Goal: Information Seeking & Learning: Learn about a topic

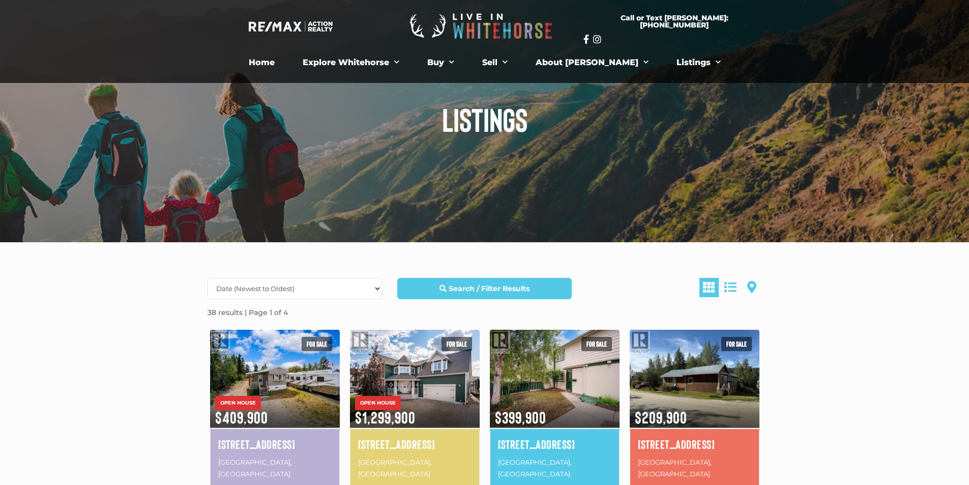
scroll to position [102, 0]
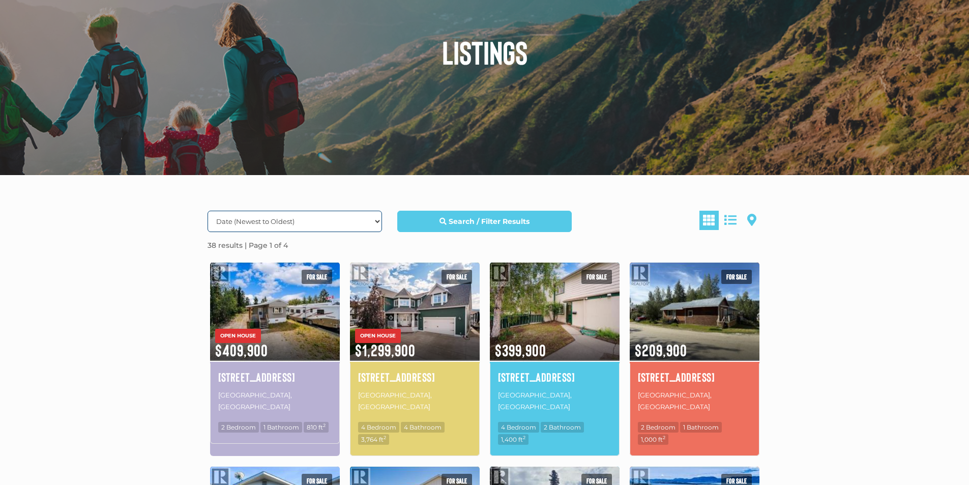
click at [372, 219] on select "Date (Newest to Oldest) Date (Oldest to Newest) Price (Highest to Lowest) Price…" at bounding box center [295, 221] width 175 height 21
select select "BedroomsTotal ASC, property_id ASC"
click at [208, 211] on select "Date (Newest to Oldest) Date (Oldest to Newest) Price (Highest to Lowest) Price…" at bounding box center [295, 221] width 175 height 21
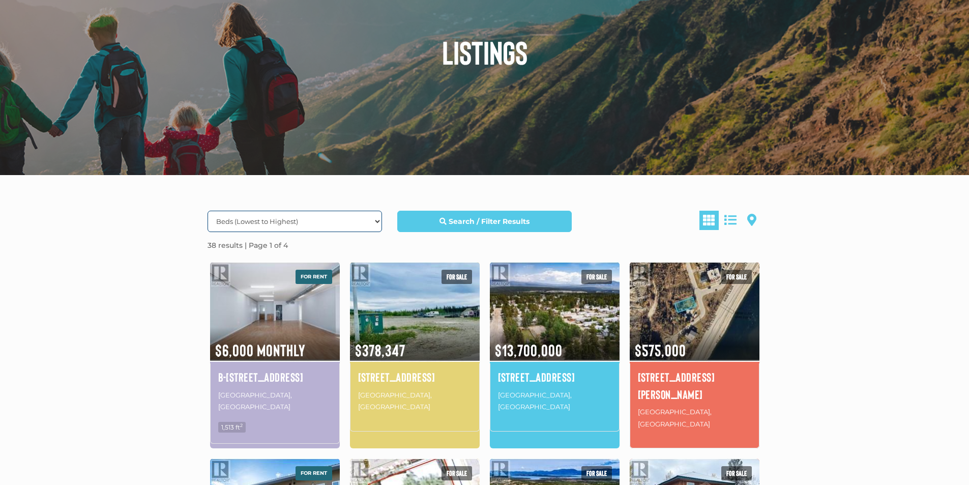
click at [375, 221] on select "Date (Newest to Oldest) Date (Oldest to Newest) Price (Highest to Lowest) Price…" at bounding box center [295, 221] width 175 height 21
select select "LastUpdated DESC, property_id DESC"
click at [208, 211] on select "Date (Newest to Oldest) Date (Oldest to Newest) Price (Highest to Lowest) Price…" at bounding box center [295, 221] width 175 height 21
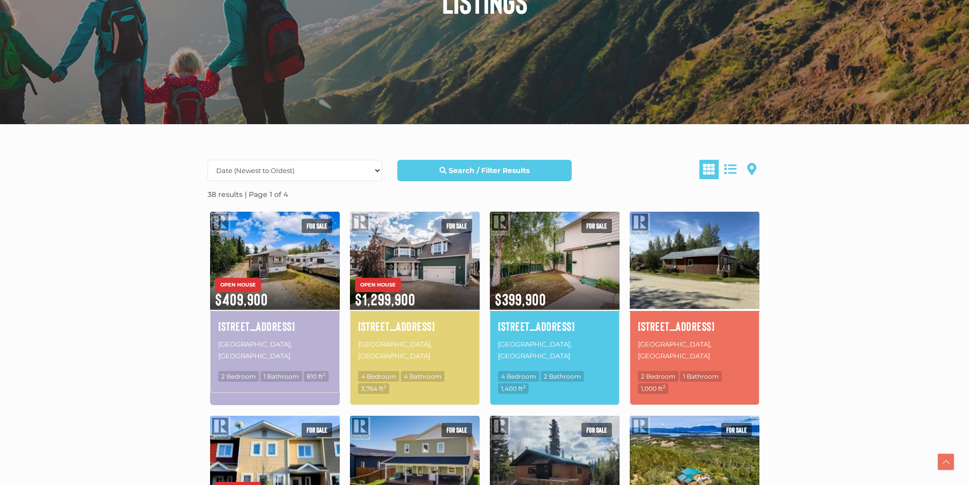
scroll to position [204, 0]
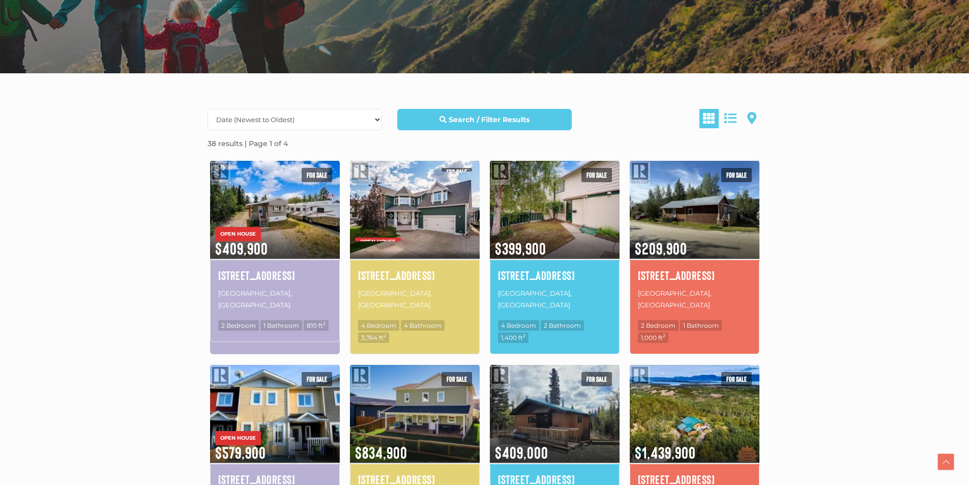
click at [429, 224] on img at bounding box center [415, 209] width 130 height 101
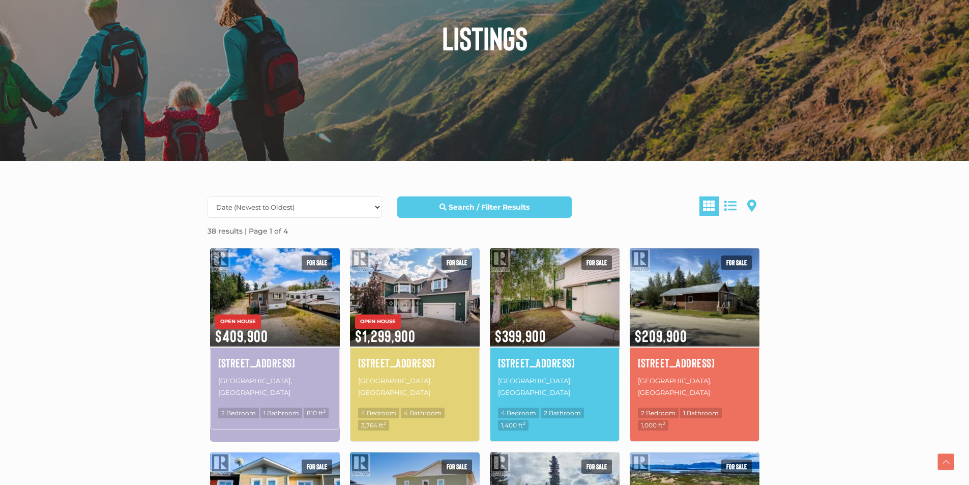
scroll to position [102, 0]
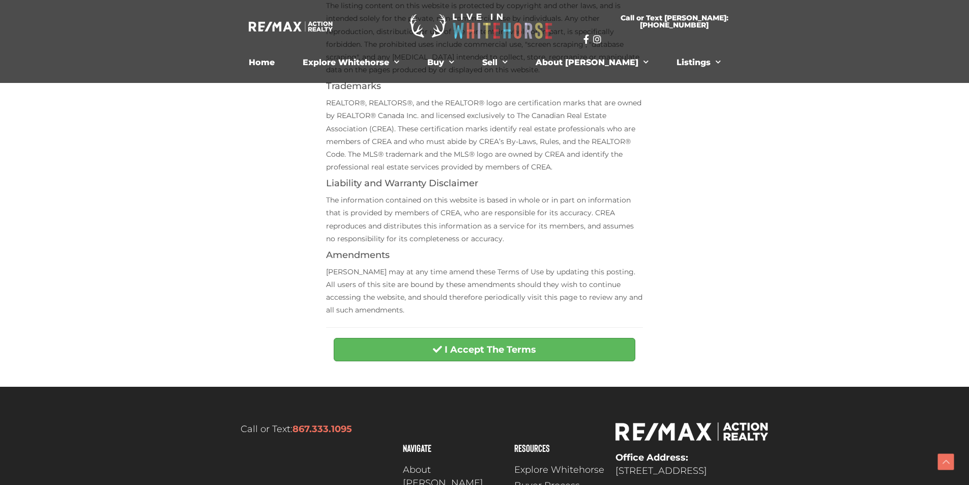
scroll to position [333, 0]
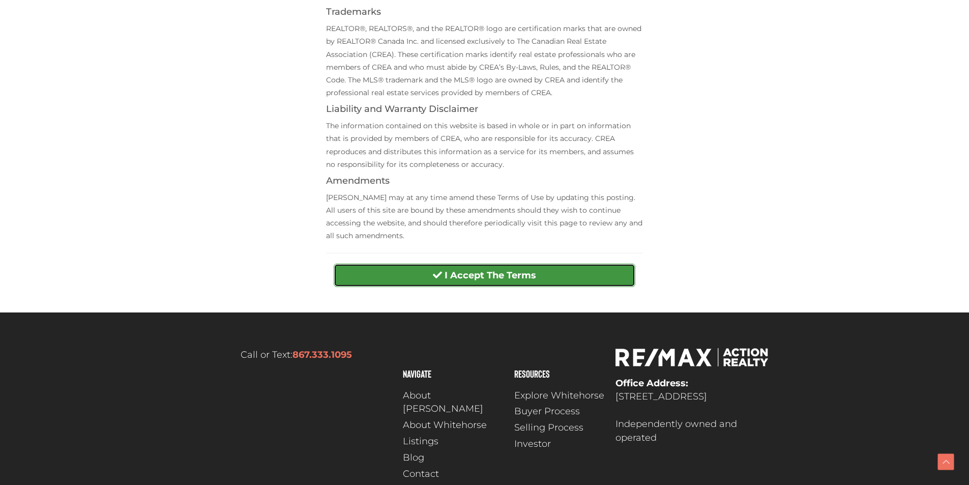
click at [521, 283] on button "I Accept The Terms" at bounding box center [485, 275] width 302 height 23
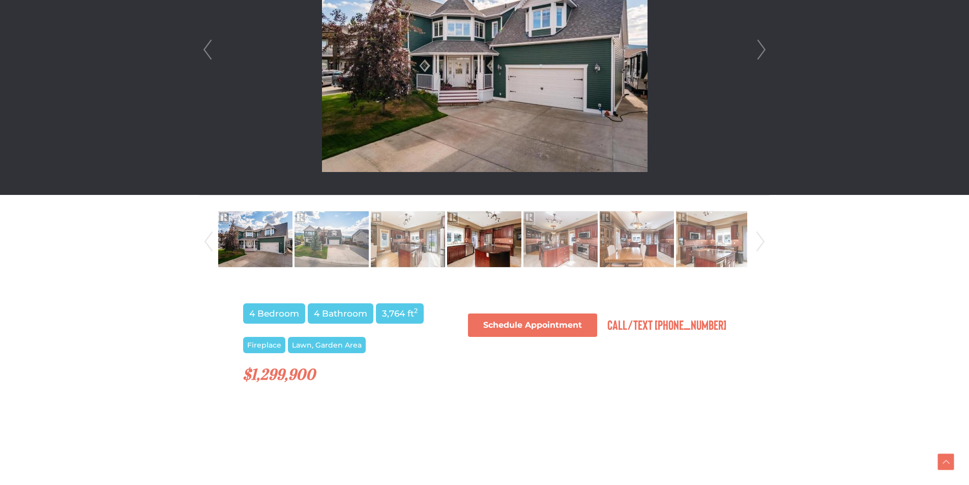
scroll to position [356, 0]
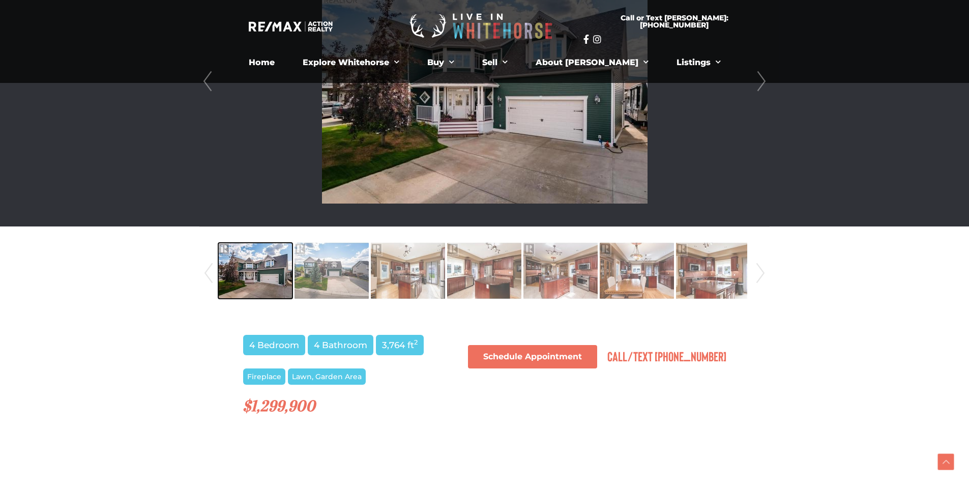
click at [265, 272] on img at bounding box center [255, 271] width 74 height 58
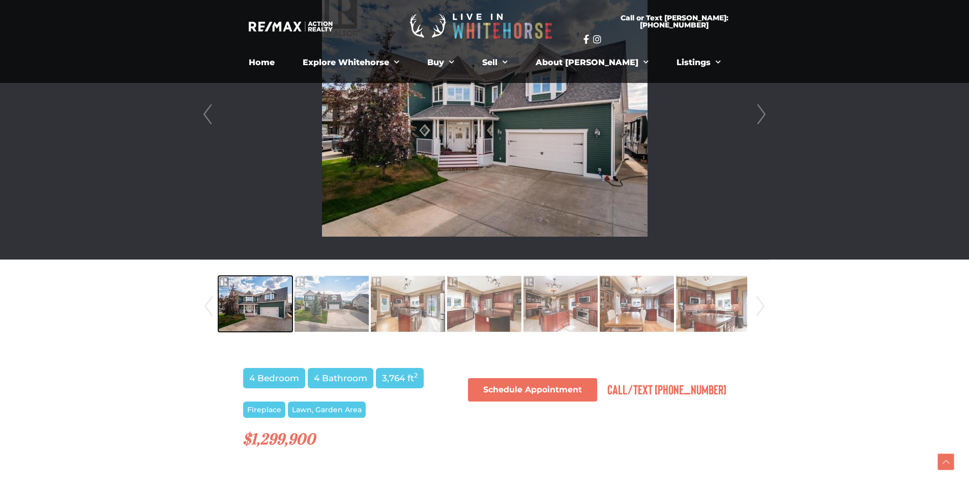
scroll to position [305, 0]
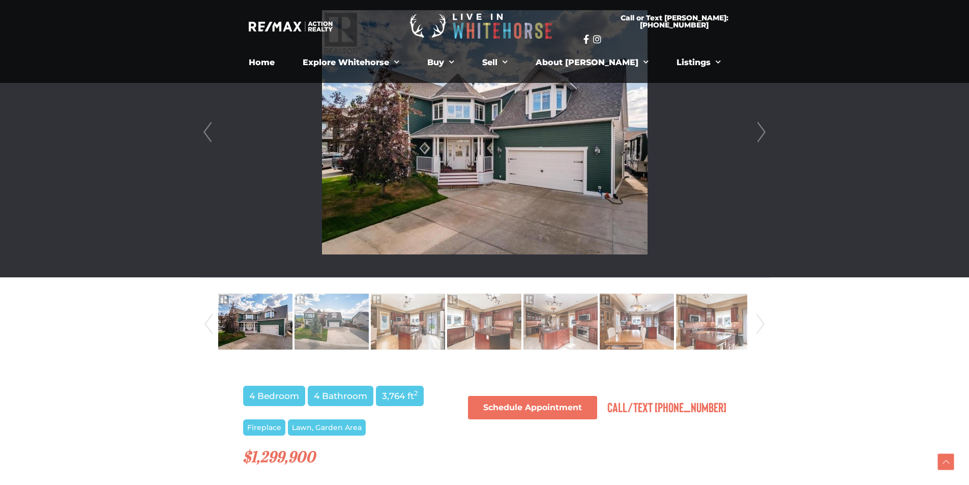
click at [768, 133] on link "Next" at bounding box center [761, 132] width 15 height 290
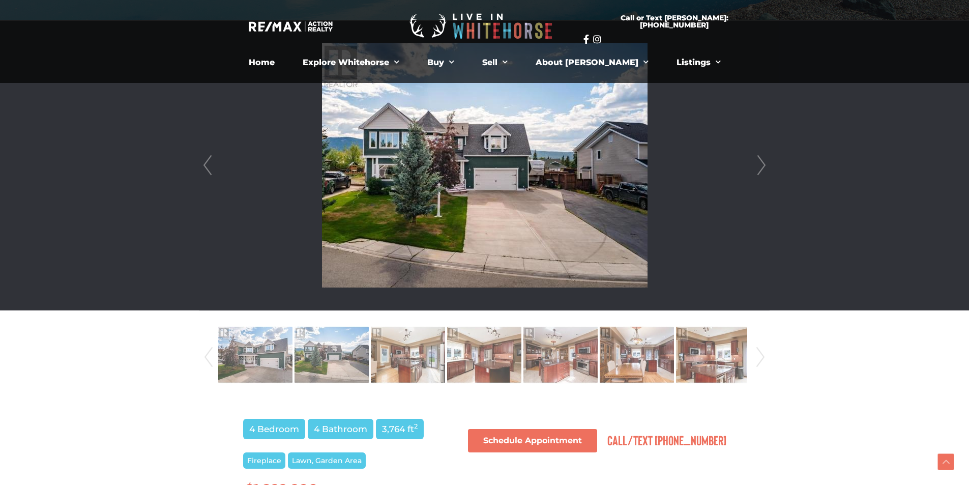
scroll to position [254, 0]
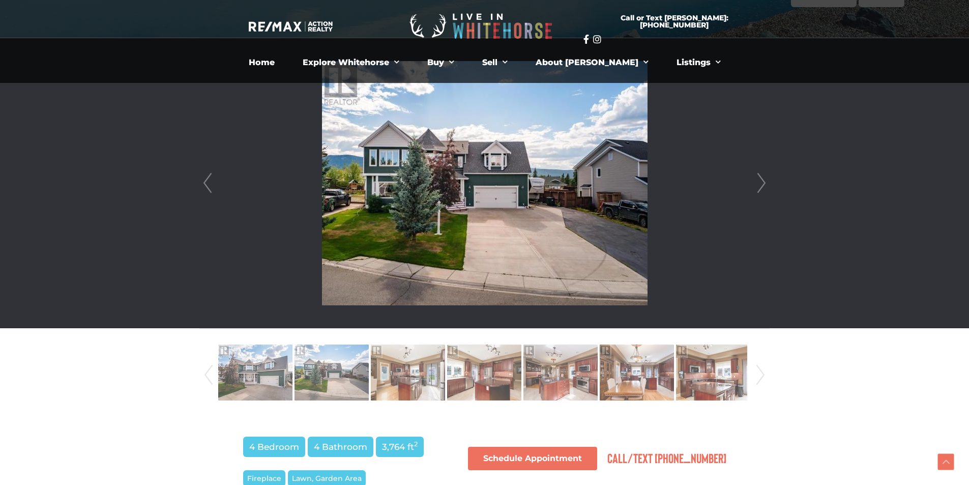
click at [206, 189] on link "Prev" at bounding box center [207, 183] width 15 height 290
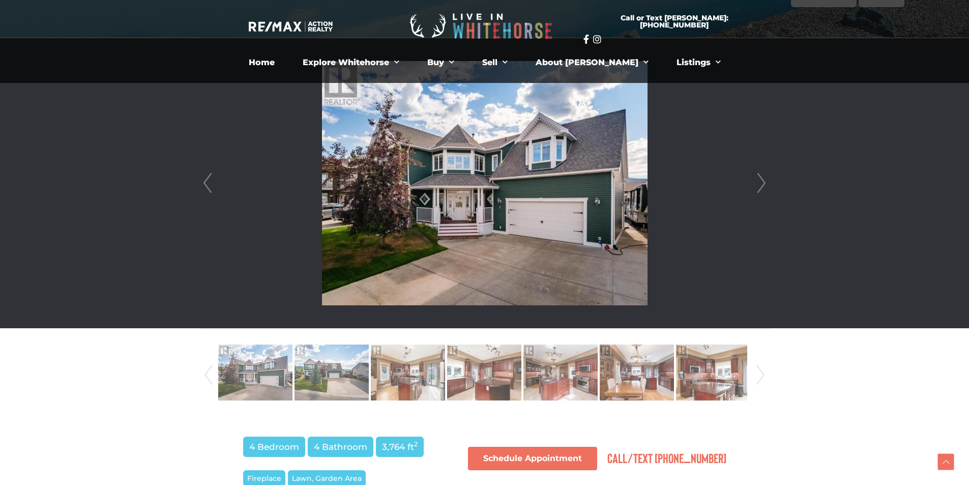
click at [757, 177] on link "Next" at bounding box center [761, 183] width 15 height 290
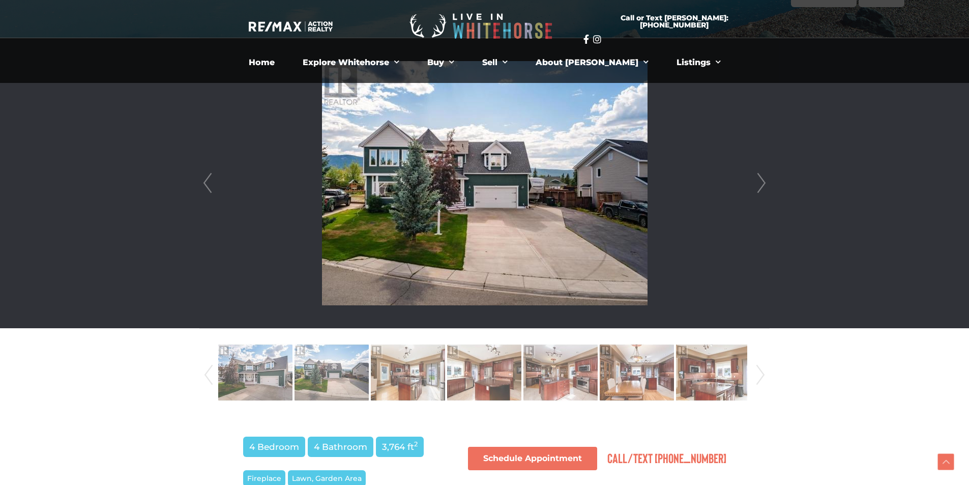
click at [755, 177] on link "Next" at bounding box center [761, 183] width 15 height 290
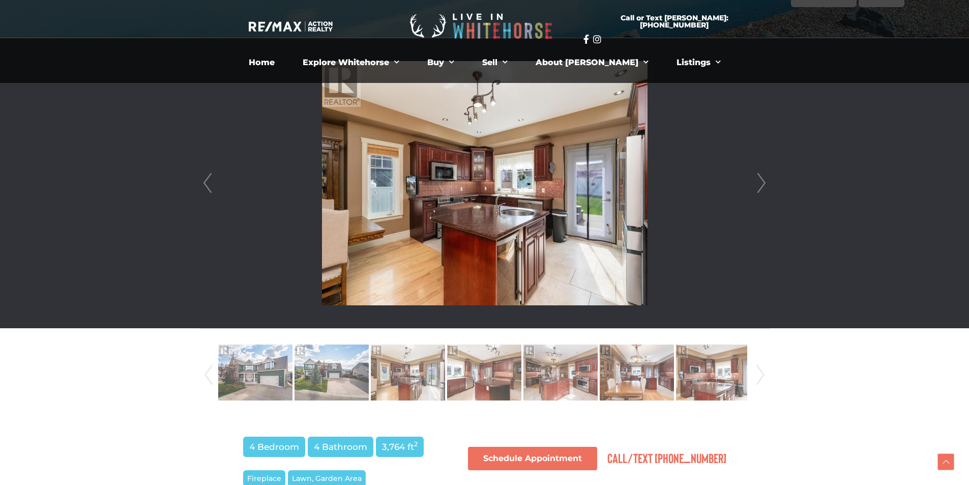
click at [755, 177] on link "Next" at bounding box center [761, 183] width 15 height 290
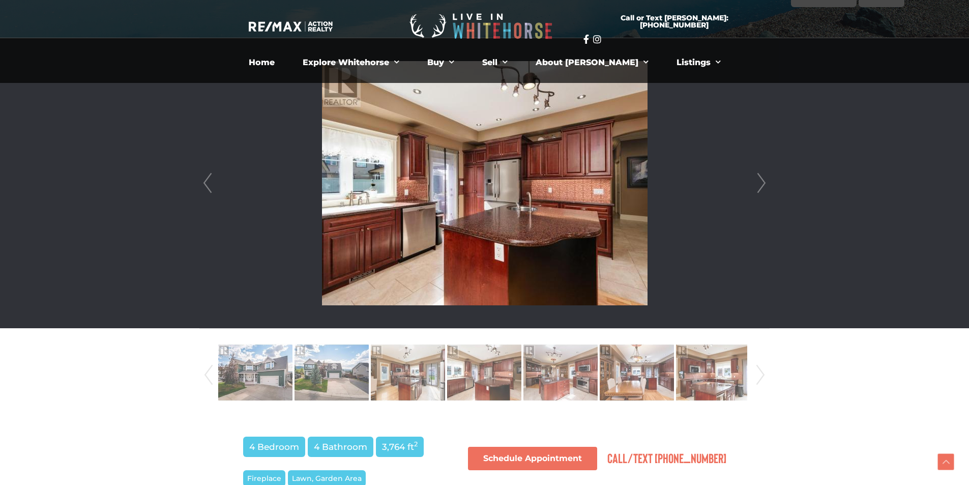
click at [755, 177] on link "Next" at bounding box center [761, 183] width 15 height 290
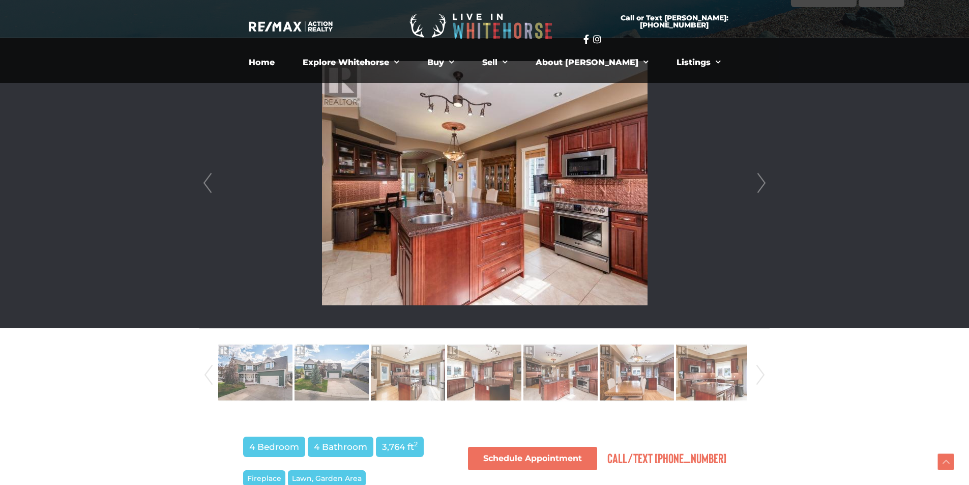
click at [760, 177] on link "Next" at bounding box center [761, 183] width 15 height 290
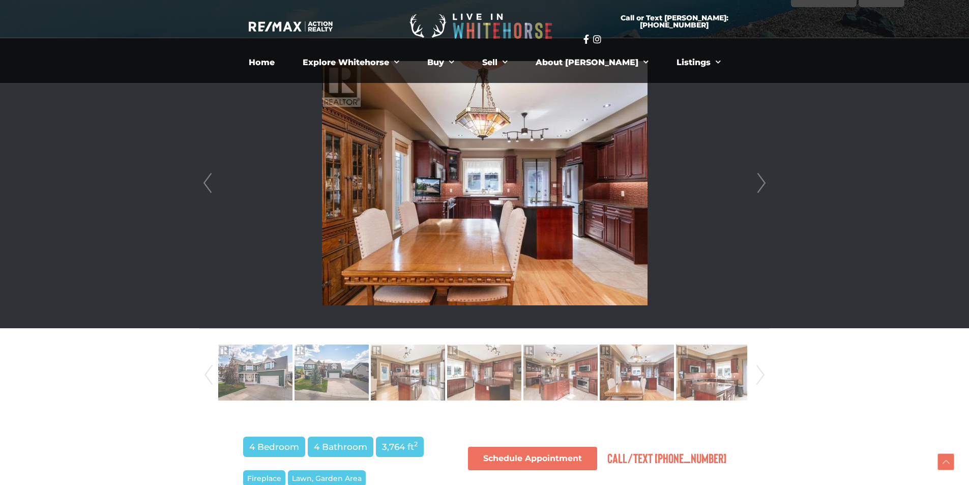
click at [757, 177] on link "Next" at bounding box center [761, 183] width 15 height 290
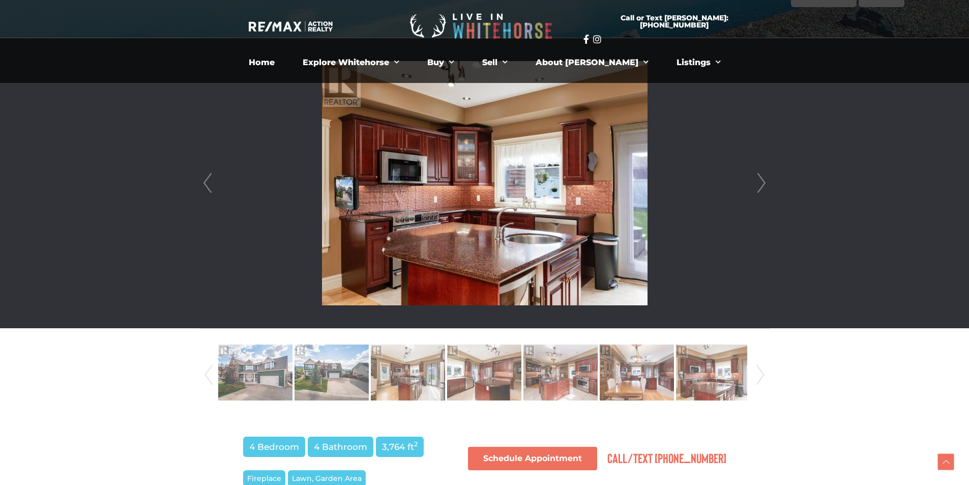
click at [757, 177] on link "Next" at bounding box center [761, 183] width 15 height 290
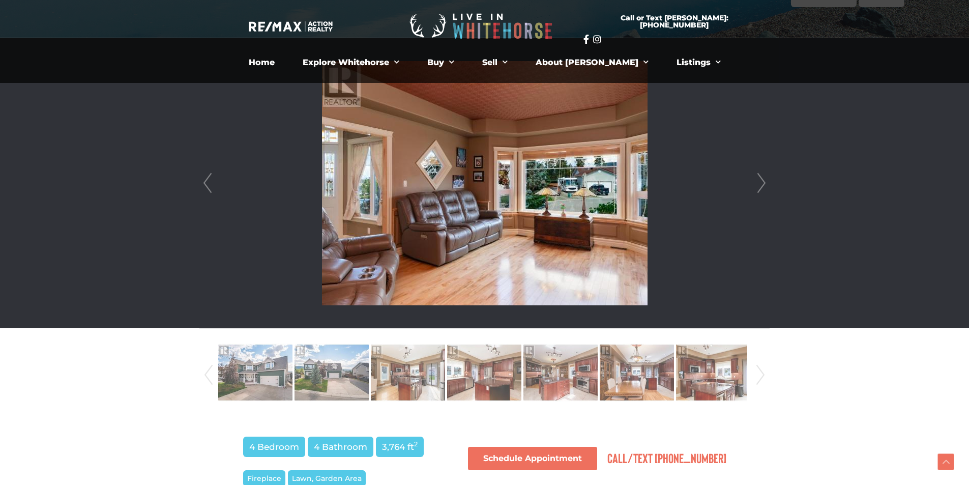
click at [756, 177] on link "Next" at bounding box center [761, 183] width 15 height 290
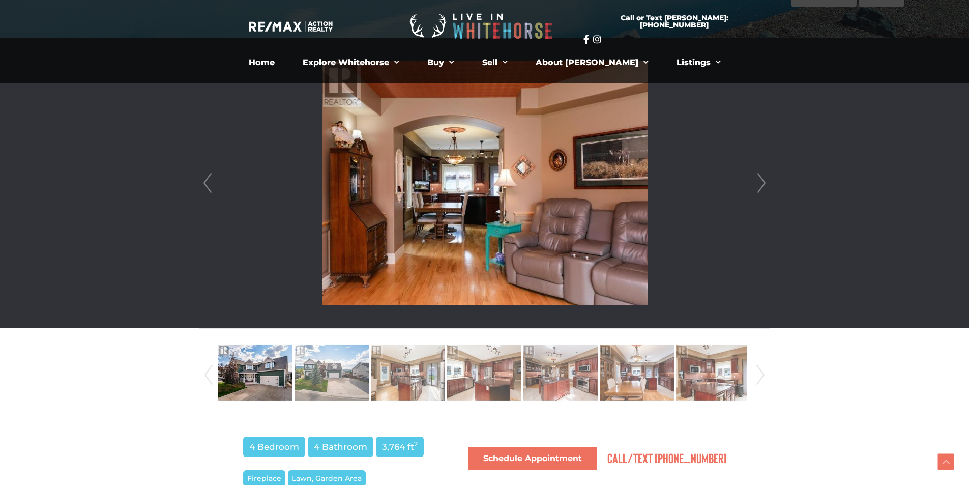
click at [756, 177] on link "Next" at bounding box center [761, 183] width 15 height 290
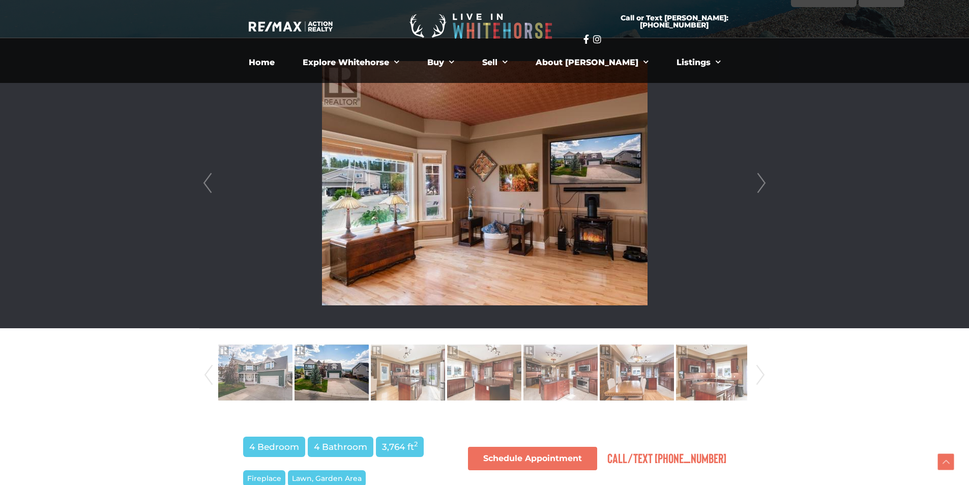
click at [759, 177] on link "Next" at bounding box center [761, 183] width 15 height 290
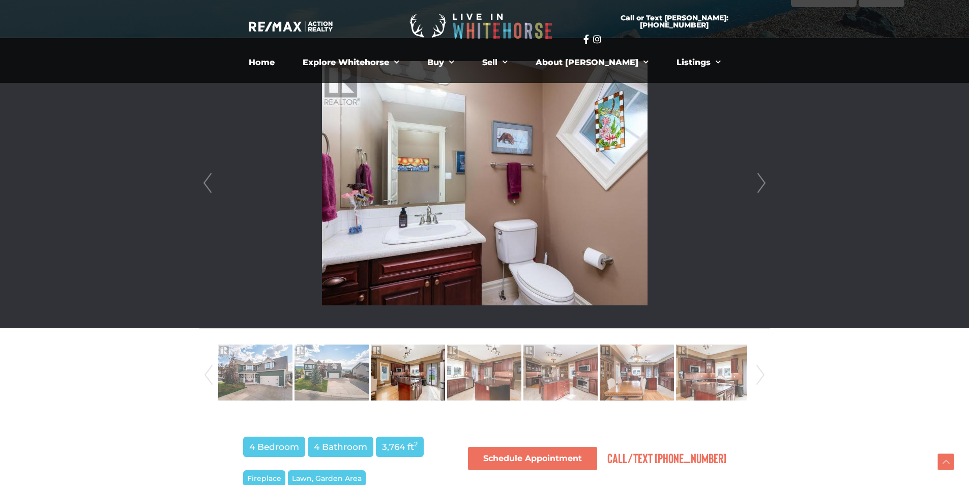
click at [757, 177] on link "Next" at bounding box center [761, 183] width 15 height 290
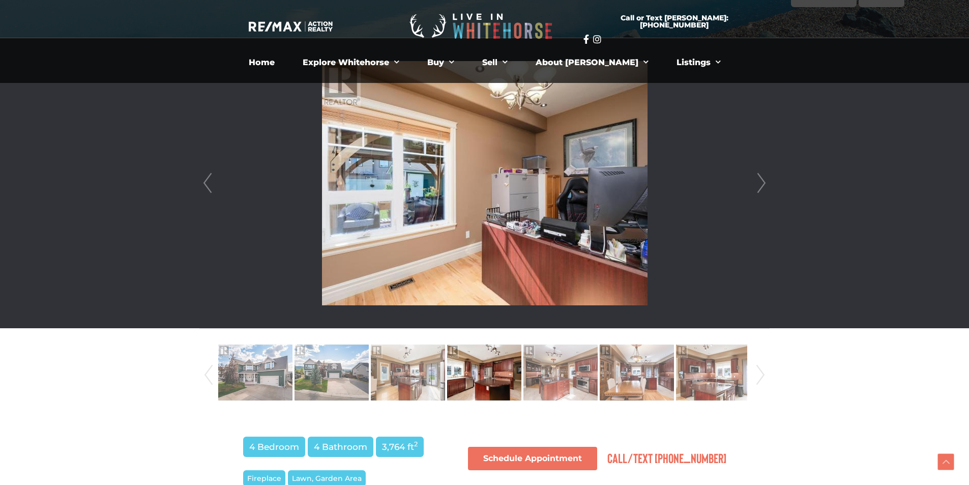
click at [757, 177] on link "Next" at bounding box center [761, 183] width 15 height 290
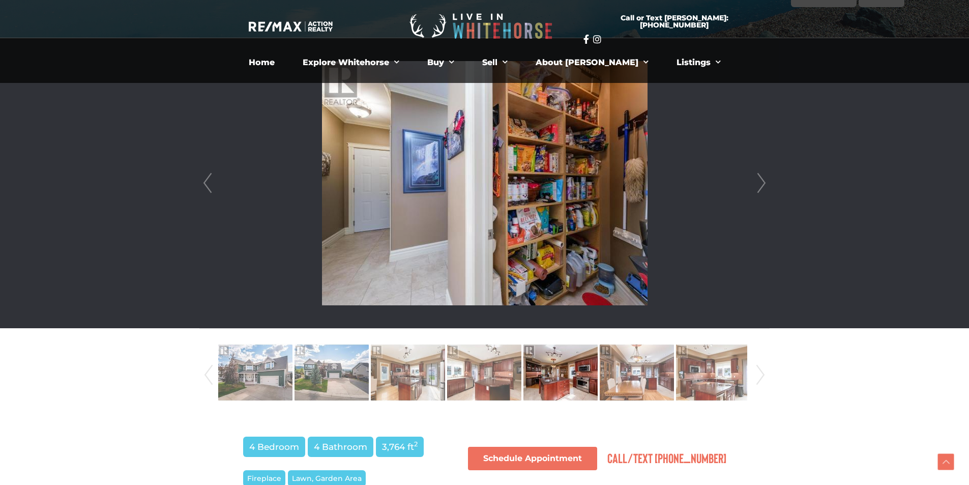
click at [757, 177] on link "Next" at bounding box center [761, 183] width 15 height 290
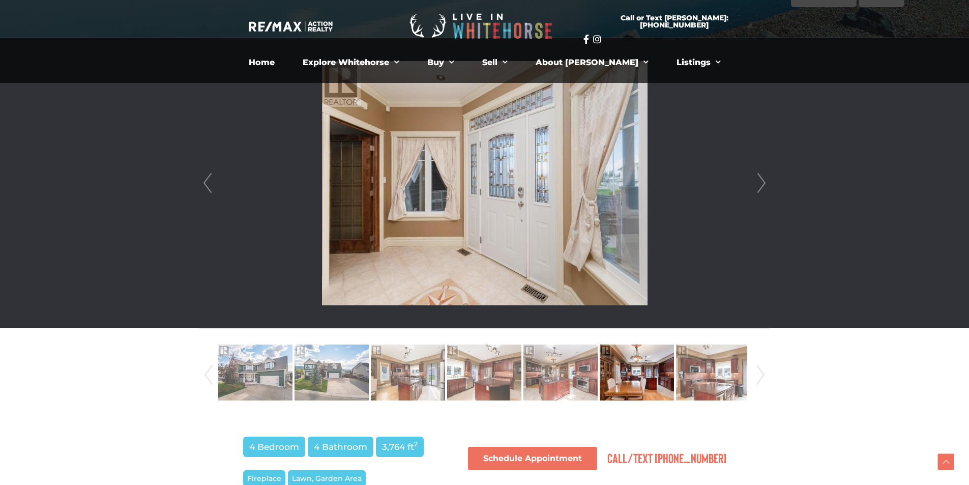
click at [757, 177] on link "Next" at bounding box center [761, 183] width 15 height 290
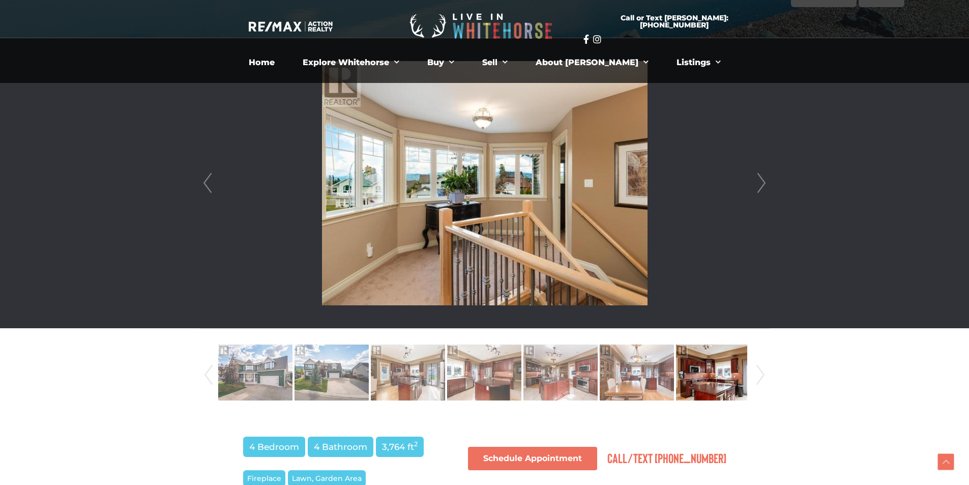
click at [757, 177] on link "Next" at bounding box center [761, 183] width 15 height 290
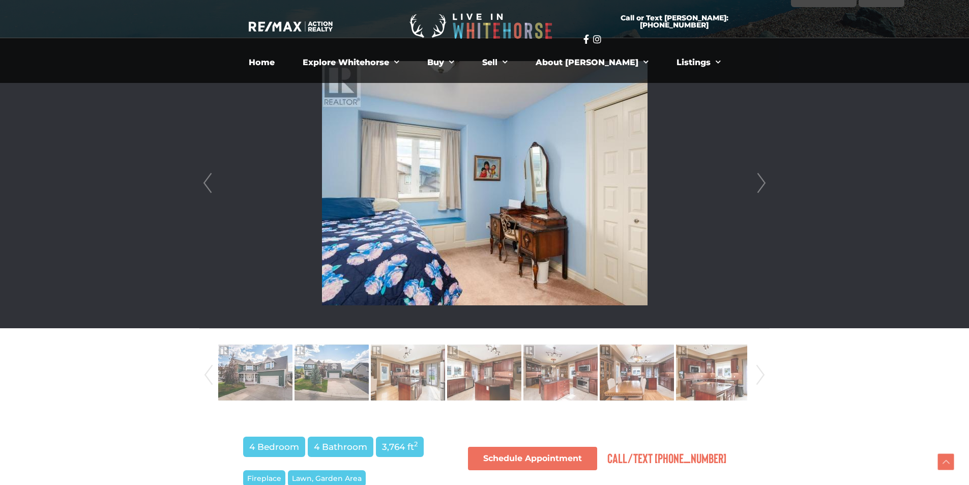
click at [757, 177] on link "Next" at bounding box center [761, 183] width 15 height 290
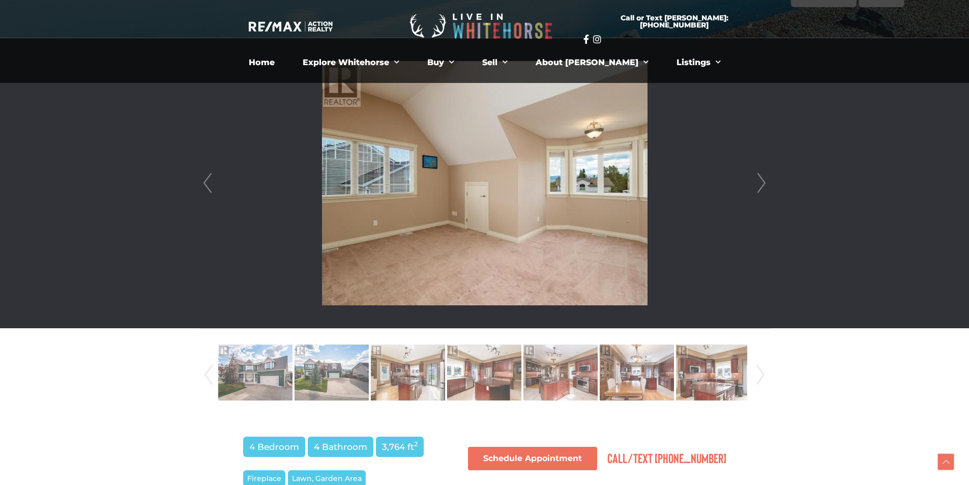
click at [757, 177] on link "Next" at bounding box center [761, 183] width 15 height 290
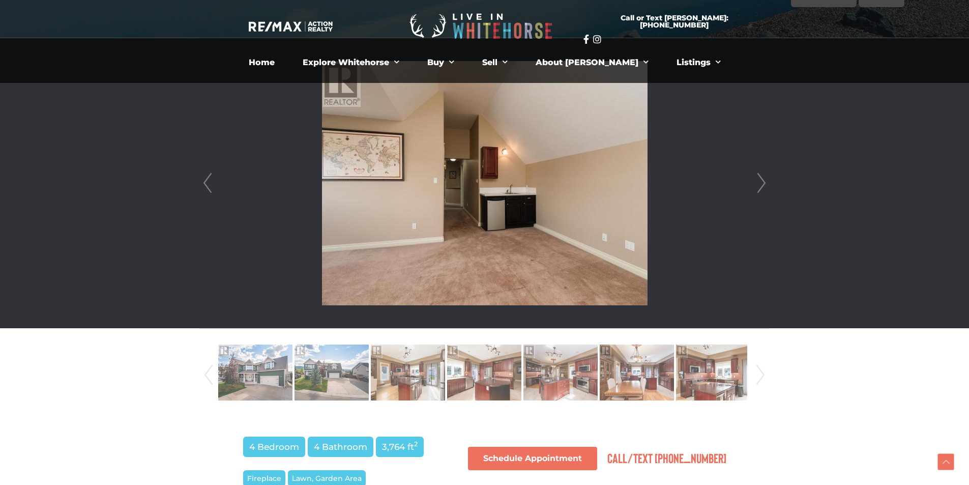
click at [757, 177] on link "Next" at bounding box center [761, 183] width 15 height 290
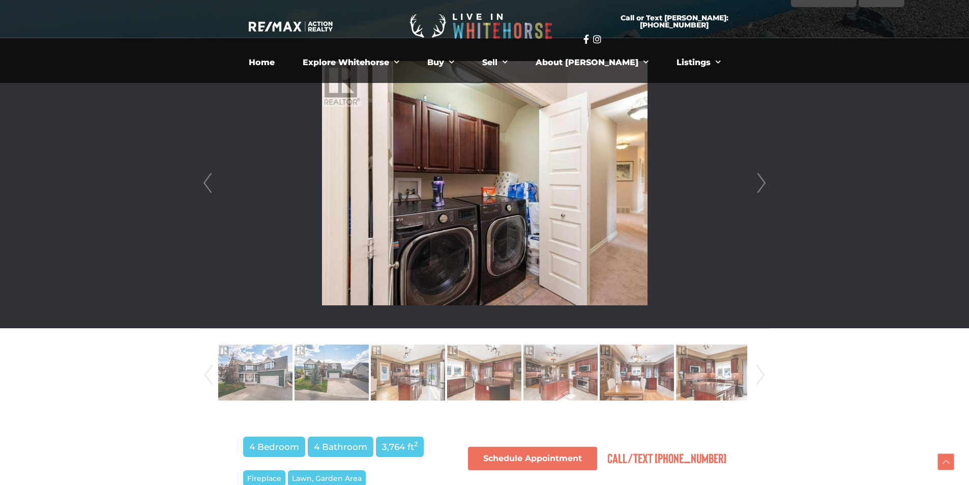
click at [757, 177] on link "Next" at bounding box center [761, 183] width 15 height 290
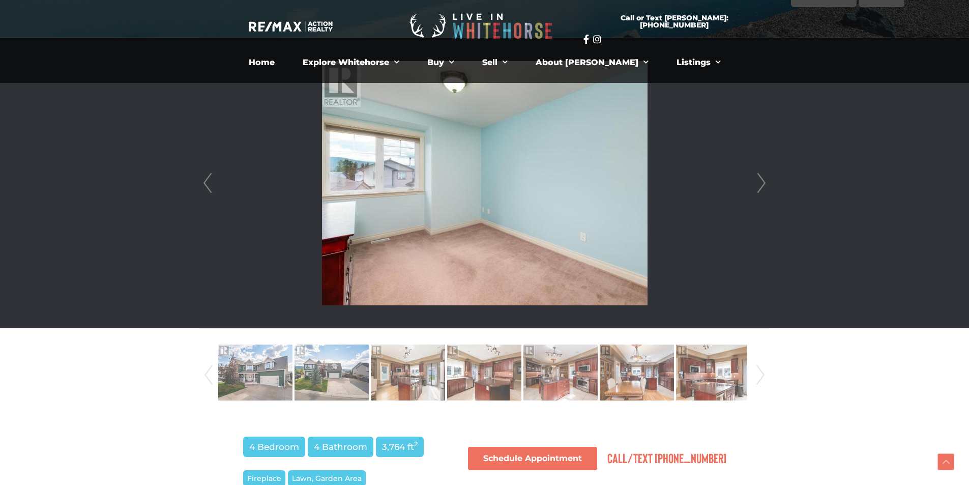
click at [757, 177] on link "Next" at bounding box center [761, 183] width 15 height 290
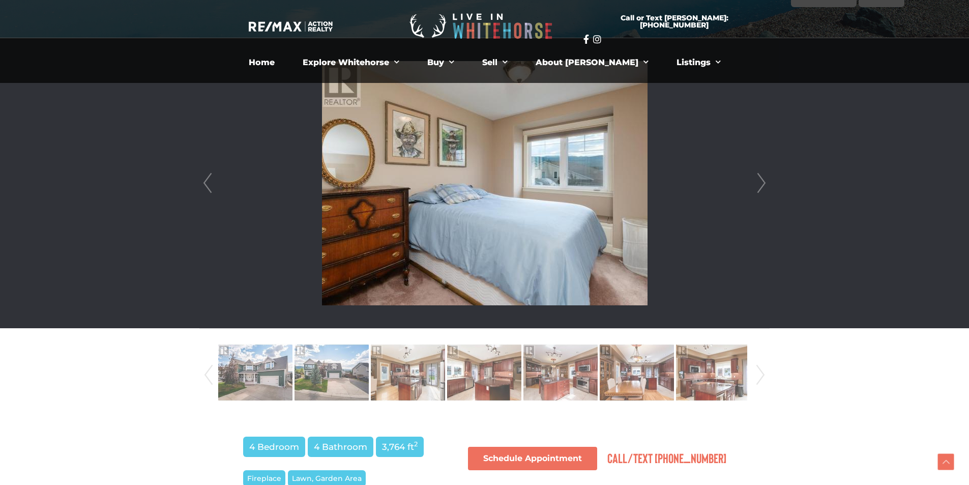
click at [757, 177] on link "Next" at bounding box center [761, 183] width 15 height 290
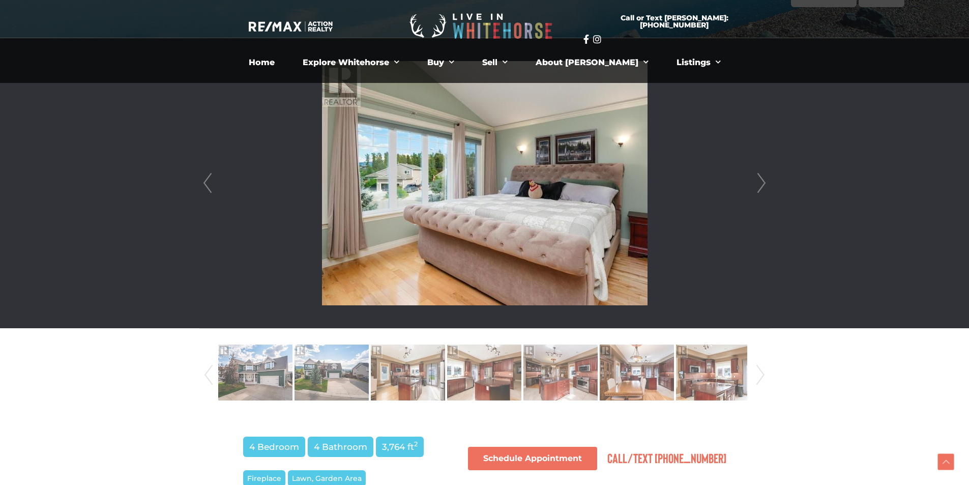
click at [760, 177] on link "Next" at bounding box center [761, 183] width 15 height 290
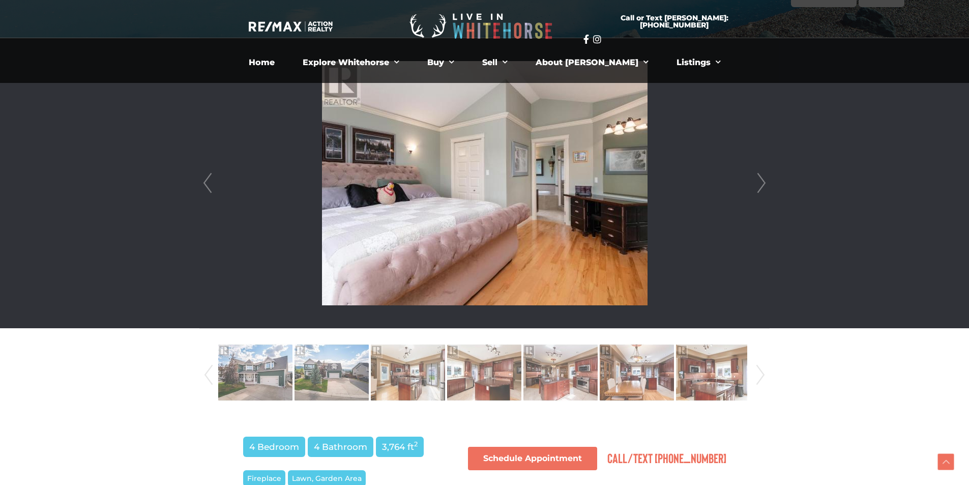
click at [757, 177] on link "Next" at bounding box center [761, 183] width 15 height 290
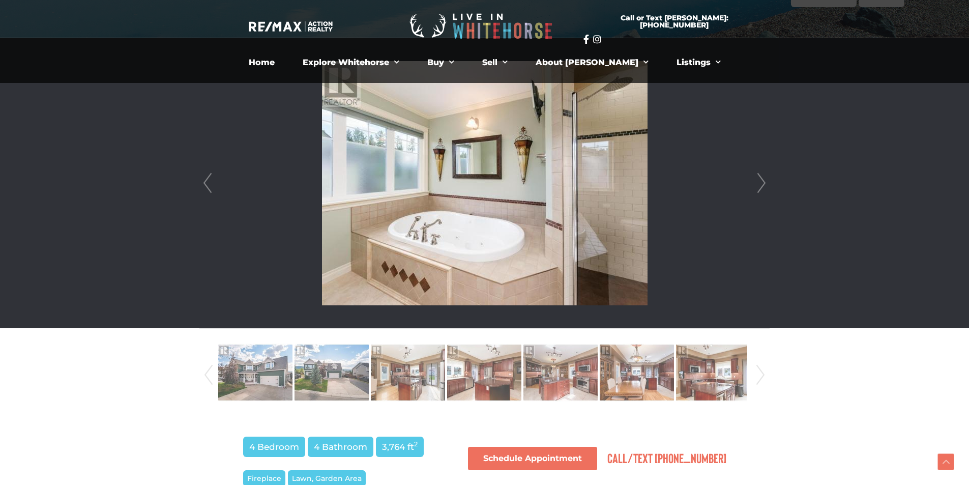
click at [757, 177] on link "Next" at bounding box center [761, 183] width 15 height 290
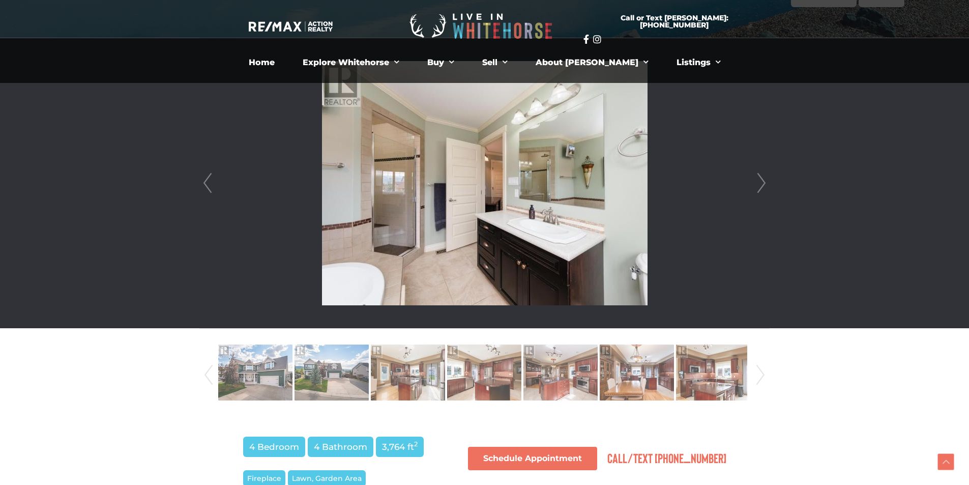
click at [757, 177] on link "Next" at bounding box center [761, 183] width 15 height 290
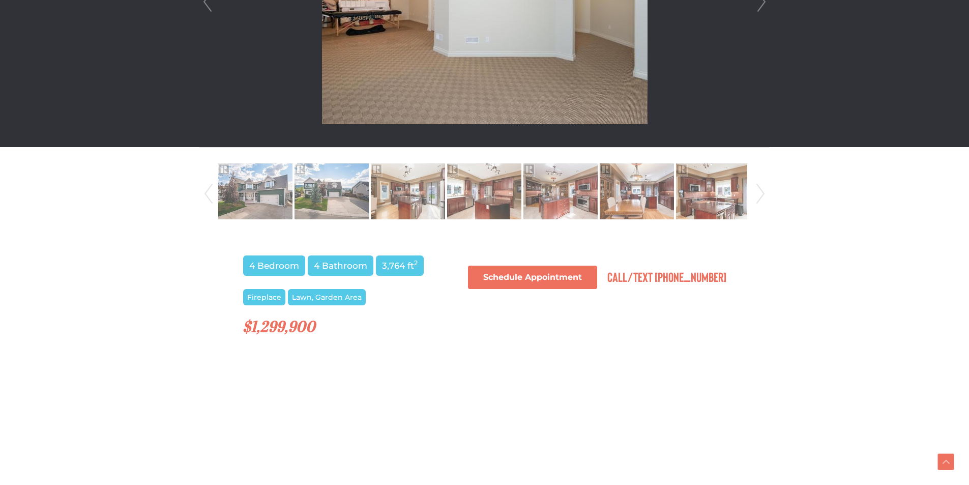
scroll to position [458, 0]
